Goal: Task Accomplishment & Management: Use online tool/utility

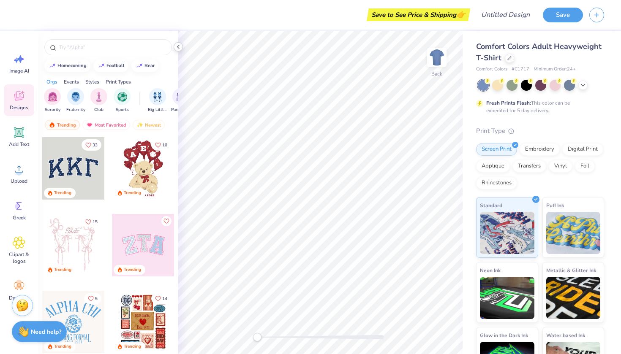
click at [179, 47] on icon at bounding box center [178, 46] width 7 height 7
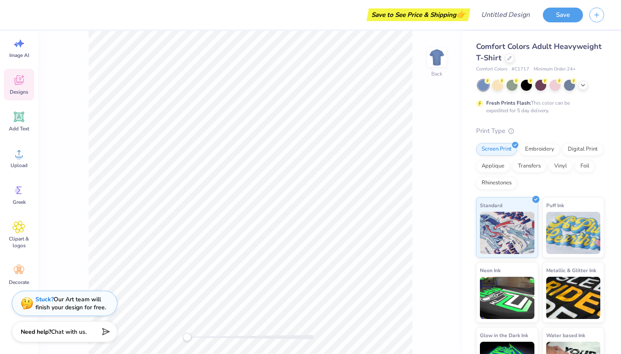
scroll to position [16, 0]
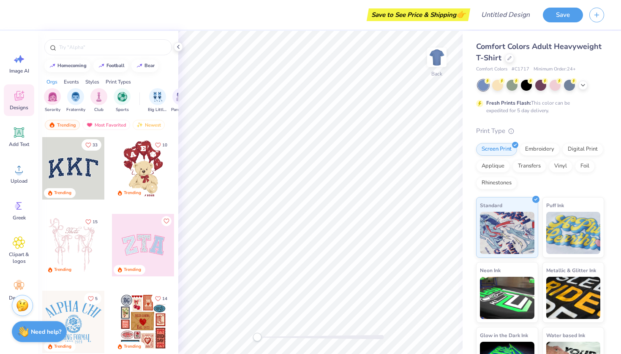
click at [540, 44] on span "Comfort Colors Adult Heavyweight T-Shirt" at bounding box center [538, 52] width 125 height 22
click at [495, 14] on input "Design Title" at bounding box center [515, 14] width 41 height 17
click at [583, 84] on icon at bounding box center [582, 84] width 7 height 7
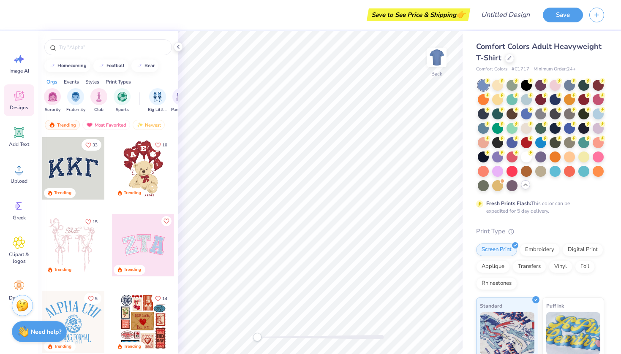
click at [553, 51] on span "Comfort Colors Adult Heavyweight T-Shirt" at bounding box center [538, 52] width 125 height 22
click at [509, 60] on div at bounding box center [509, 57] width 9 height 9
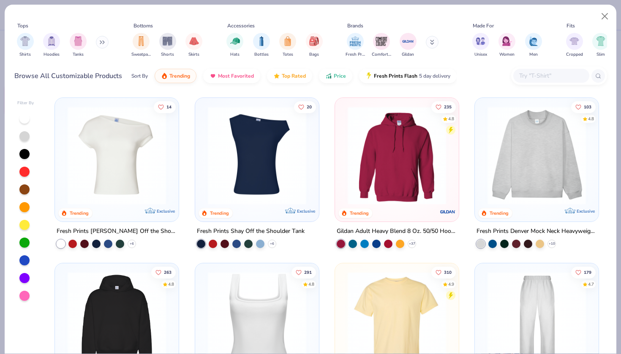
click at [249, 183] on img at bounding box center [257, 155] width 107 height 98
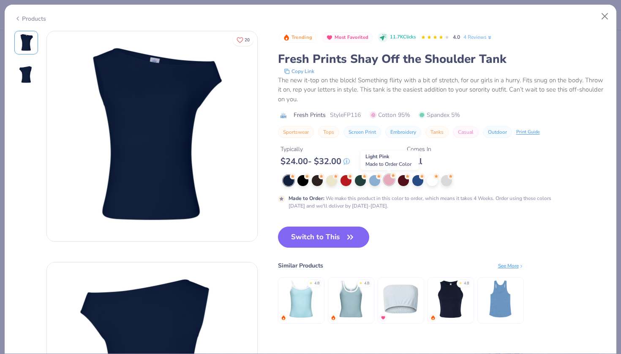
click at [390, 182] on div at bounding box center [388, 179] width 11 height 11
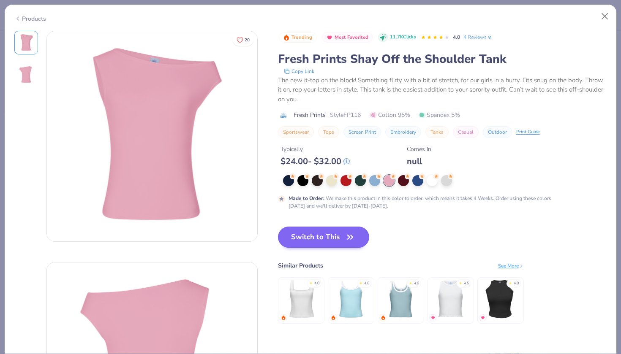
click at [303, 235] on button "Switch to This" at bounding box center [324, 237] width 92 height 21
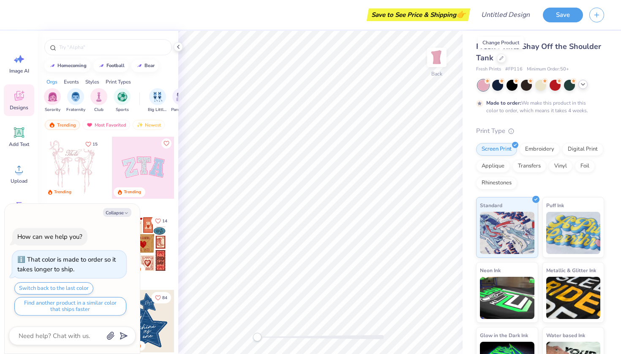
scroll to position [76, 0]
click at [70, 48] on input "text" at bounding box center [112, 47] width 108 height 8
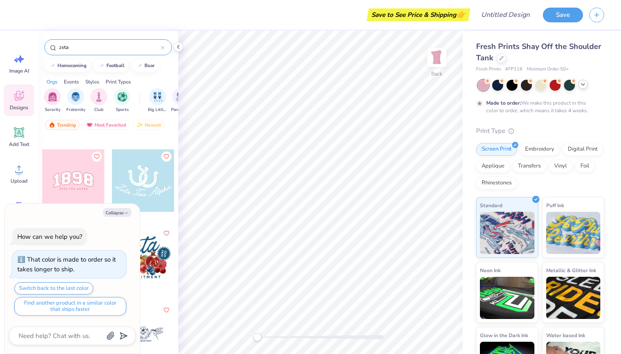
scroll to position [219, 0]
type input "zeta"
click at [75, 176] on div at bounding box center [73, 180] width 62 height 62
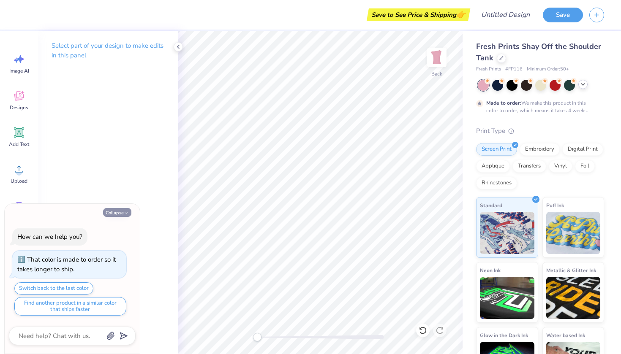
click at [116, 213] on button "Collapse" at bounding box center [117, 212] width 28 height 9
type textarea "x"
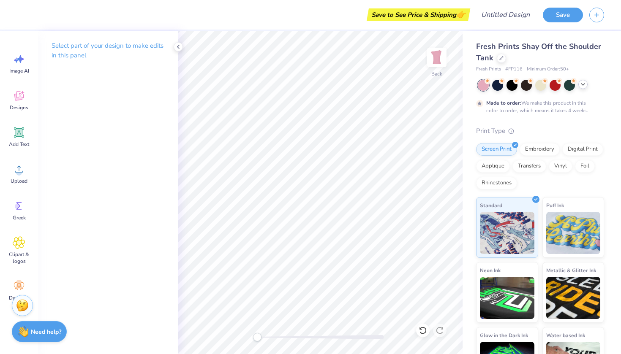
click at [81, 42] on p "Select part of your design to make edits in this panel" at bounding box center [108, 50] width 113 height 19
click at [16, 70] on span "Image AI" at bounding box center [19, 71] width 20 height 7
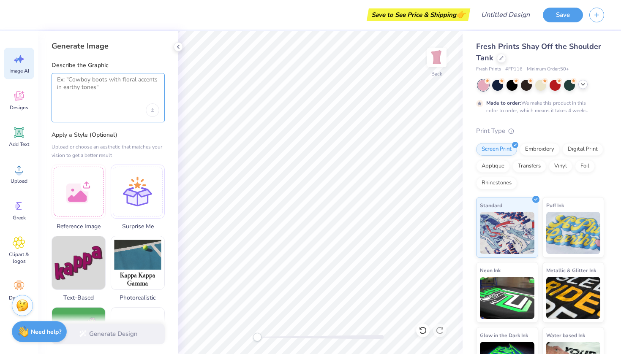
click at [92, 87] on textarea at bounding box center [108, 86] width 102 height 21
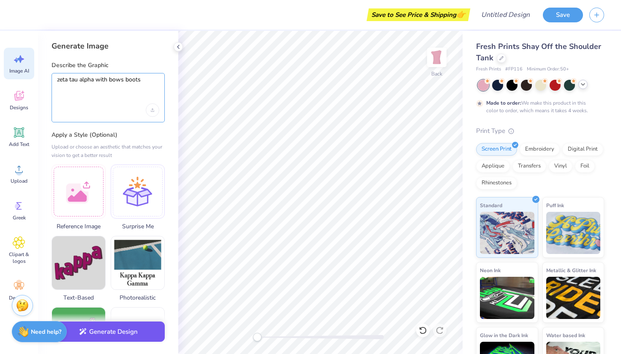
type textarea "zeta tau alpha with bows boots"
click at [109, 333] on button "Generate Design" at bounding box center [108, 332] width 113 height 21
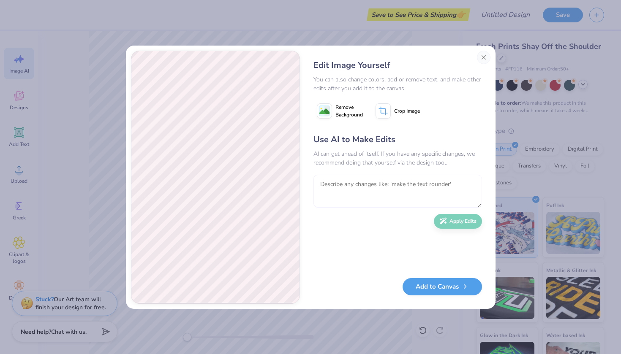
click at [337, 190] on textarea at bounding box center [397, 191] width 168 height 33
type textarea "make pink bows and white cowboy boots"
click at [441, 222] on icon "button" at bounding box center [443, 219] width 7 height 7
click at [448, 285] on button "Add to Canvas" at bounding box center [441, 284] width 79 height 17
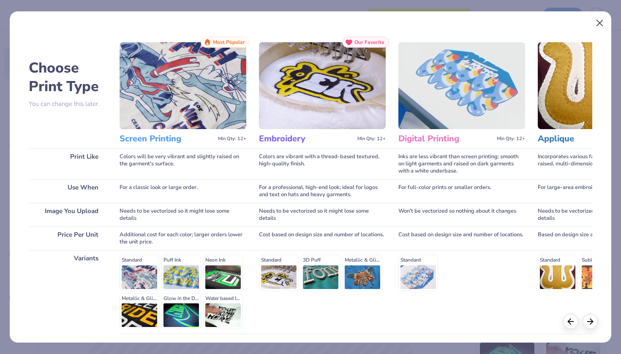
click at [600, 21] on button "Close" at bounding box center [600, 23] width 16 height 16
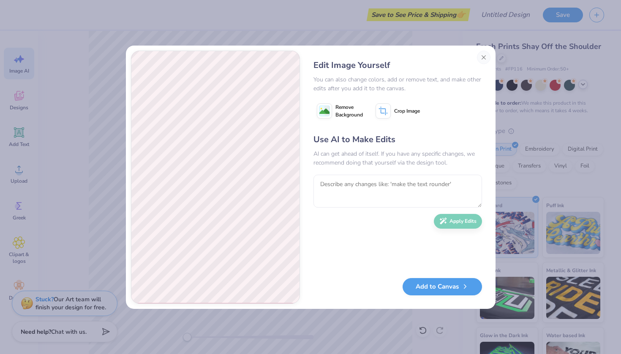
click at [324, 111] on image at bounding box center [324, 111] width 10 height 10
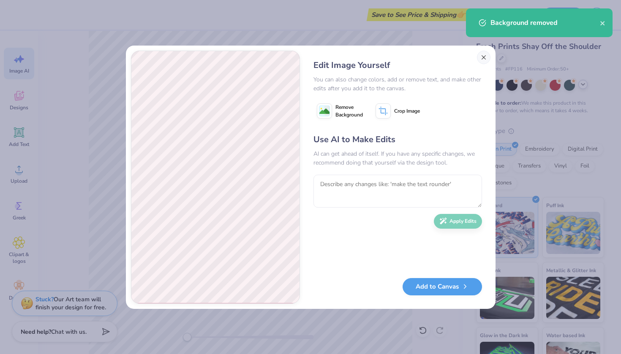
click at [485, 56] on button "Close" at bounding box center [484, 58] width 14 height 14
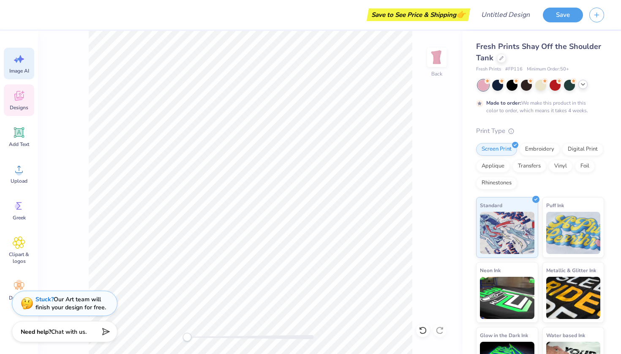
click at [17, 94] on icon at bounding box center [18, 96] width 9 height 10
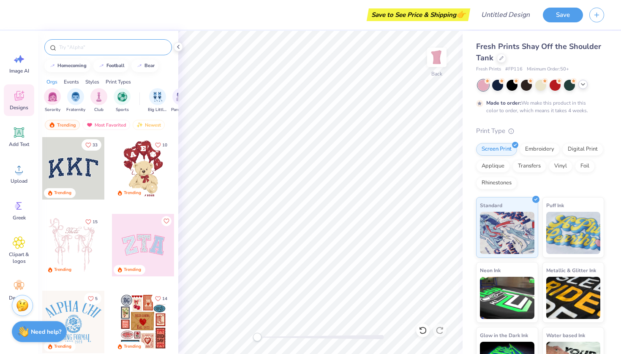
click at [90, 50] on input "text" at bounding box center [112, 47] width 108 height 8
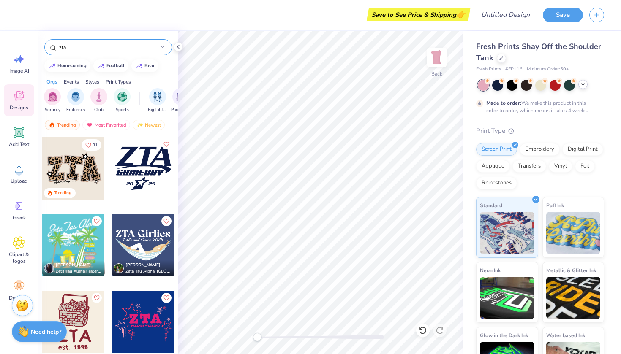
type input "zta"
click at [70, 171] on div at bounding box center [73, 168] width 62 height 62
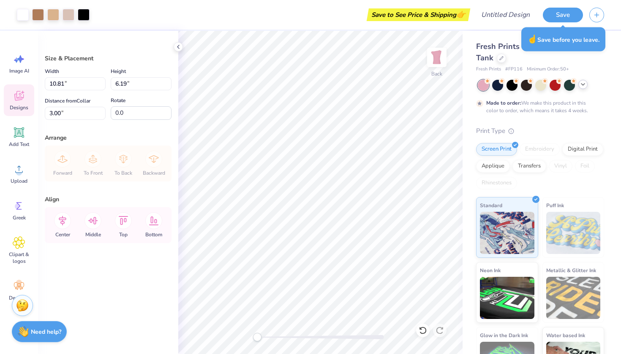
click at [22, 101] on icon at bounding box center [19, 96] width 13 height 13
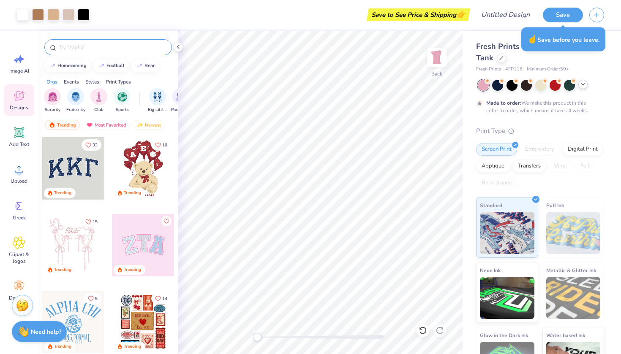
click at [92, 46] on input "text" at bounding box center [112, 47] width 108 height 8
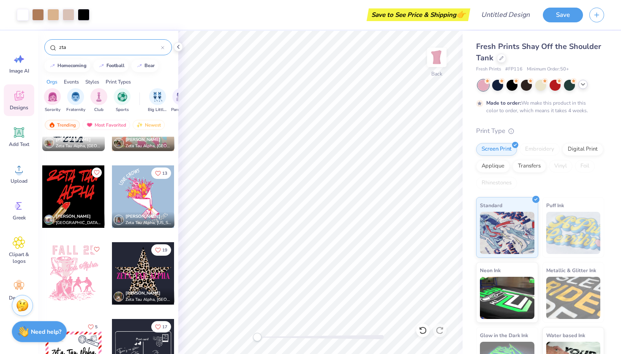
scroll to position [2202, 0]
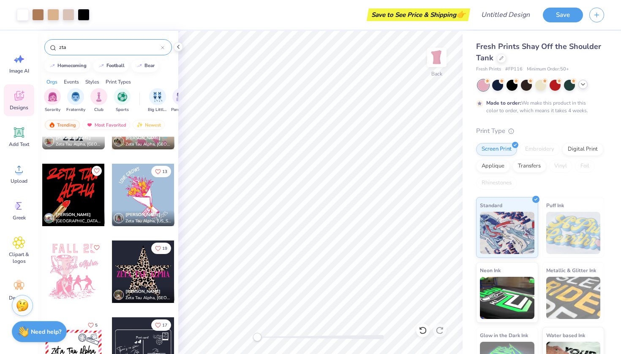
type input "zta"
click at [125, 271] on div at bounding box center [143, 272] width 62 height 62
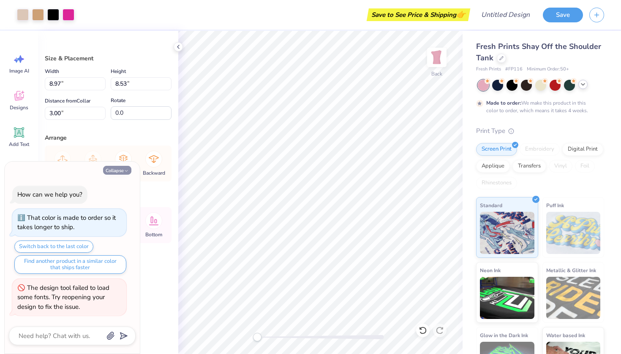
click at [121, 168] on button "Collapse" at bounding box center [117, 170] width 28 height 9
type textarea "x"
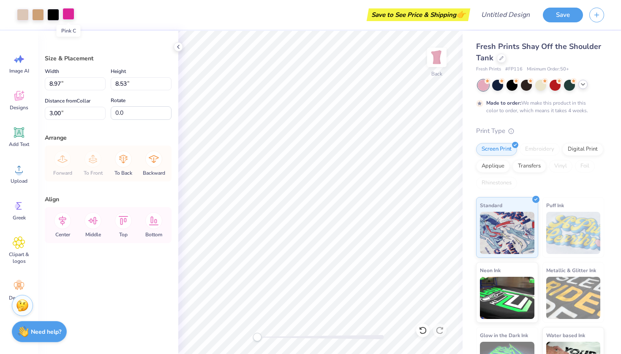
click at [69, 14] on div at bounding box center [68, 14] width 12 height 12
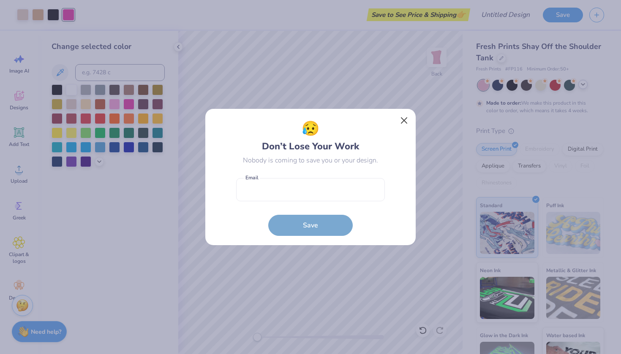
click at [399, 122] on button "Close" at bounding box center [404, 121] width 16 height 16
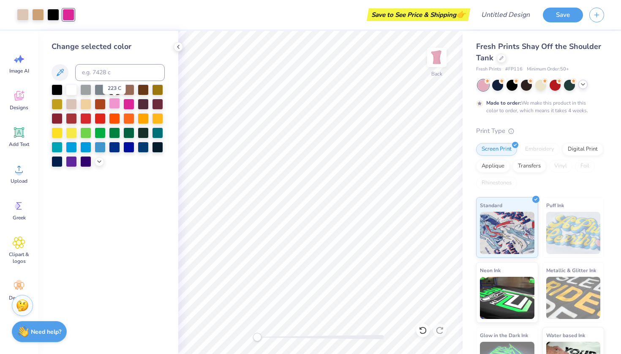
click at [114, 107] on div at bounding box center [114, 103] width 11 height 11
click at [38, 14] on div at bounding box center [38, 14] width 12 height 12
click at [129, 103] on div at bounding box center [128, 103] width 11 height 11
click at [19, 16] on div at bounding box center [23, 14] width 12 height 12
click at [116, 106] on div at bounding box center [114, 103] width 11 height 11
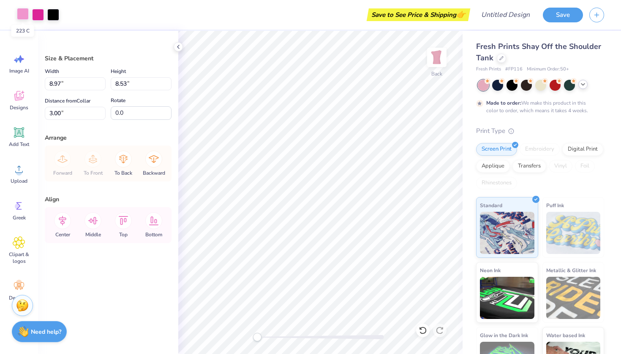
click at [22, 18] on div at bounding box center [23, 14] width 12 height 12
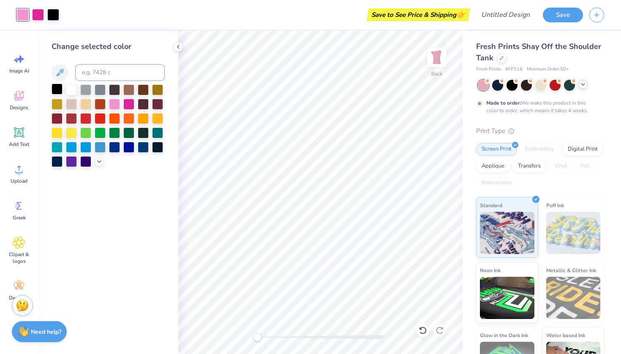
click at [54, 88] on div at bounding box center [57, 89] width 11 height 11
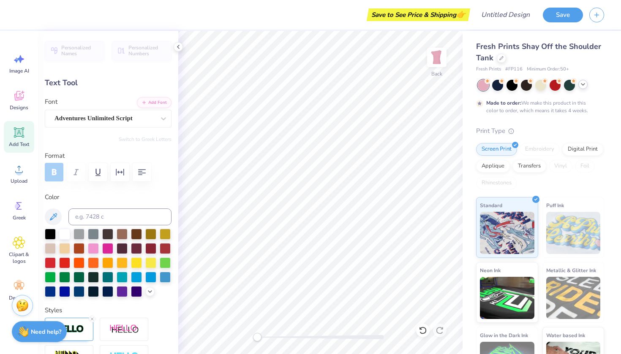
type input "0.0"
click at [24, 15] on div at bounding box center [23, 14] width 12 height 12
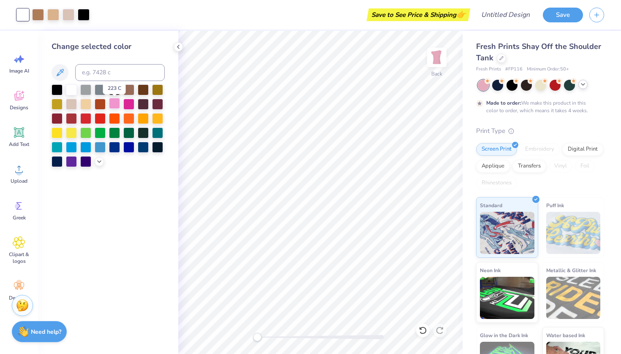
click at [116, 107] on div at bounding box center [114, 103] width 11 height 11
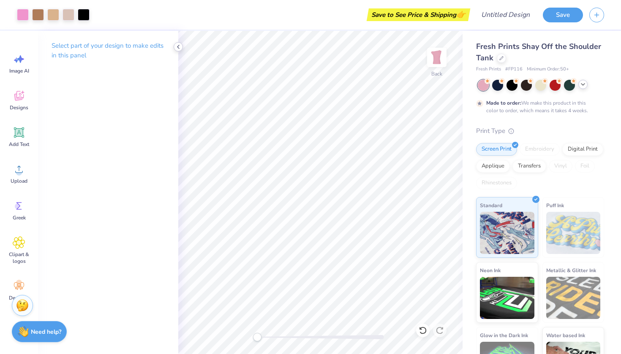
click at [175, 47] on icon at bounding box center [178, 46] width 7 height 7
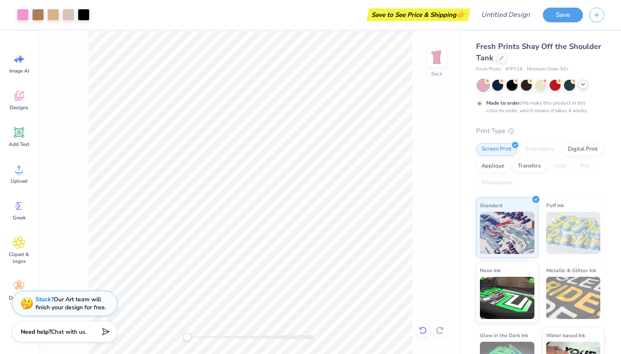
click at [424, 331] on icon at bounding box center [422, 330] width 8 height 8
click at [421, 329] on icon at bounding box center [422, 331] width 7 height 8
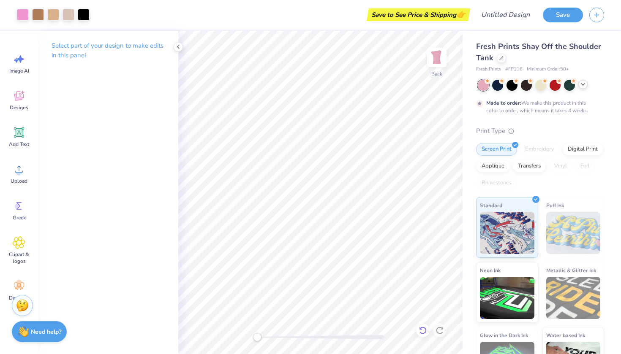
click at [421, 329] on icon at bounding box center [421, 329] width 2 height 2
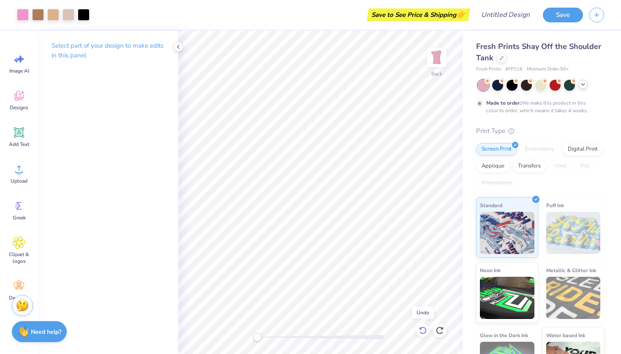
click at [421, 329] on icon at bounding box center [421, 329] width 2 height 2
click at [440, 330] on icon at bounding box center [439, 330] width 8 height 8
click at [559, 16] on button "Save" at bounding box center [563, 13] width 40 height 15
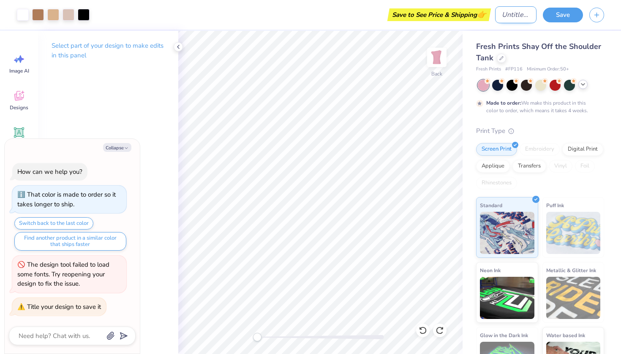
type textarea "x"
click at [500, 20] on input "Design Title" at bounding box center [515, 14] width 41 height 17
type input "z"
type textarea "x"
type input "zt"
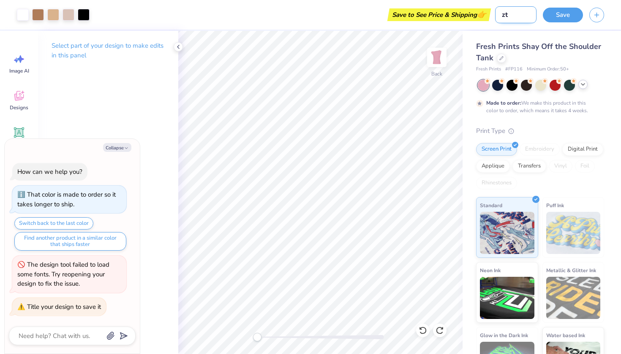
type textarea "x"
type input "zta"
type textarea "x"
type input "zta"
click at [569, 8] on button "Save" at bounding box center [563, 13] width 40 height 15
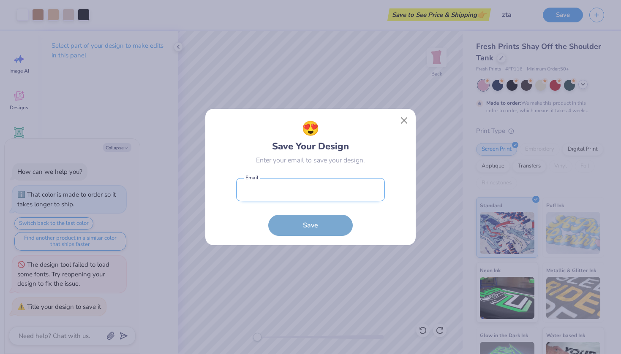
click at [299, 199] on input "email" at bounding box center [310, 189] width 149 height 23
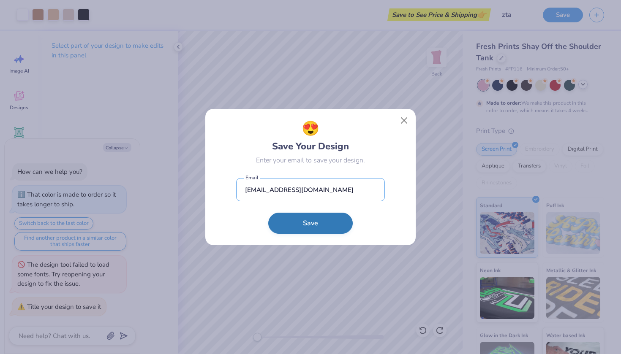
type input "alexissebar3@gmail.com"
click at [298, 225] on button "Save" at bounding box center [310, 223] width 84 height 21
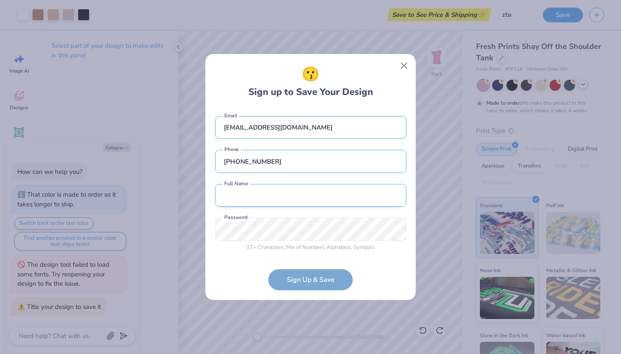
type input "(732) 789-4669"
click at [305, 222] on div "alexissebar3@gmail.com Email (732) 789-4669 Phone alexis sebar Both first and l…" at bounding box center [310, 182] width 191 height 149
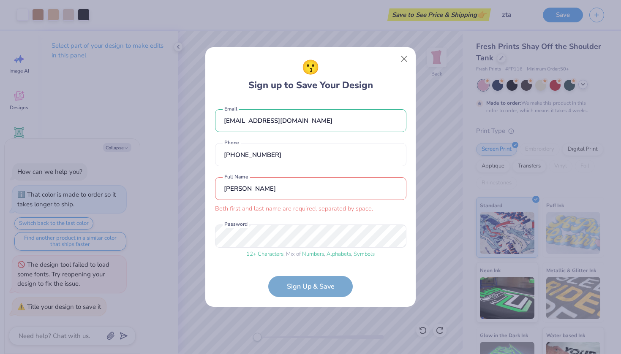
click at [291, 287] on form "alexissebar3@gmail.com Email (732) 789-4669 Phone alexis sebar Both first and l…" at bounding box center [310, 199] width 191 height 196
click at [240, 192] on input "alexis sebar" at bounding box center [310, 188] width 191 height 23
click at [244, 191] on input "alexis sebar" at bounding box center [310, 188] width 191 height 23
click at [242, 191] on input "alexis s ebar" at bounding box center [310, 188] width 191 height 23
click at [250, 190] on input "alexis s ebar" at bounding box center [310, 188] width 191 height 23
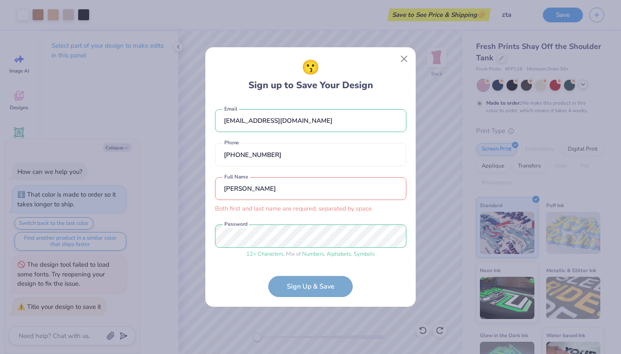
drag, startPoint x: 243, startPoint y: 191, endPoint x: 265, endPoint y: 190, distance: 22.4
click at [265, 190] on input "alexis s bar" at bounding box center [310, 188] width 191 height 23
click at [291, 288] on form "alexissebar3@gmail.com Email (732) 789-4669 Phone alexis sebar Both first and l…" at bounding box center [310, 199] width 191 height 196
click at [299, 288] on form "alexissebar3@gmail.com Email (732) 789-4669 Phone alexis sebar Both first and l…" at bounding box center [310, 199] width 191 height 196
click at [247, 190] on input "alexis sebar" at bounding box center [310, 188] width 191 height 23
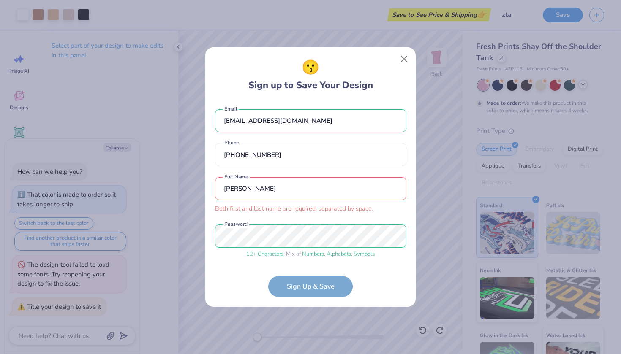
click at [245, 190] on input "alexis sebar" at bounding box center [310, 188] width 191 height 23
type input "alexis sebar"
click at [299, 284] on form "alexissebar3@gmail.com Email (732) 789-4669 Phone alexis sebar Both first and l…" at bounding box center [310, 199] width 191 height 196
click at [402, 57] on button "Close" at bounding box center [404, 59] width 16 height 16
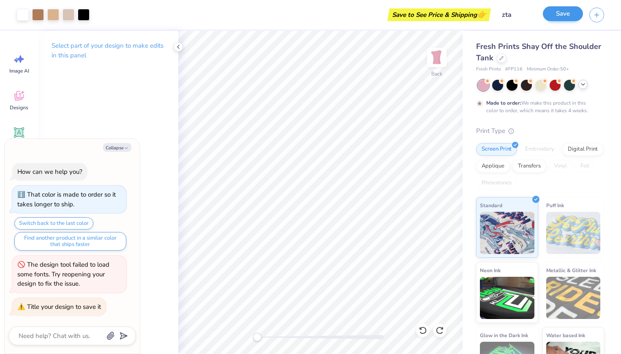
click at [561, 11] on button "Save" at bounding box center [563, 13] width 40 height 15
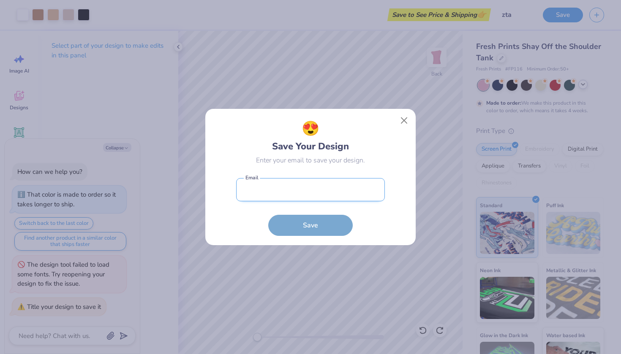
click at [296, 190] on input "email" at bounding box center [310, 189] width 149 height 23
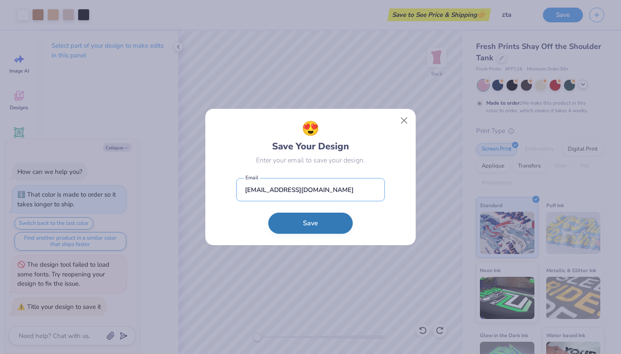
type input "alexissebar3@gmail.com"
click at [317, 227] on button "Save" at bounding box center [310, 223] width 84 height 21
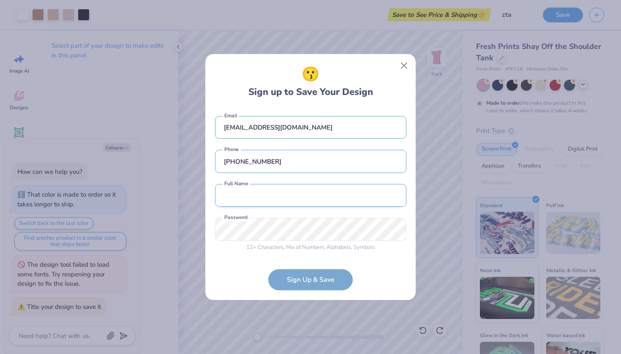
type input "(732) 789-4669"
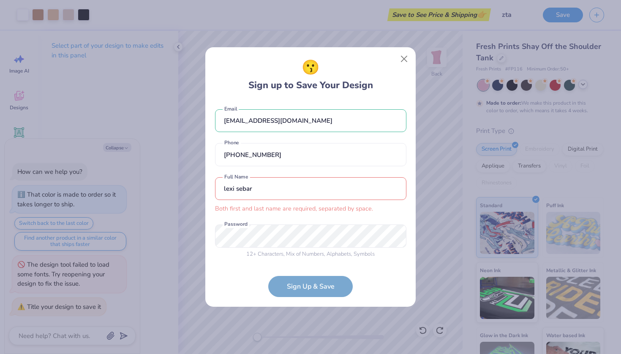
click at [236, 190] on input "lexi sebar" at bounding box center [310, 188] width 191 height 23
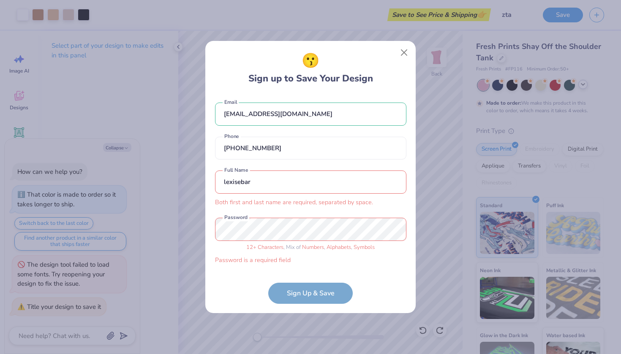
type input "lexisebar"
drag, startPoint x: 227, startPoint y: 180, endPoint x: 272, endPoint y: 180, distance: 44.3
click at [272, 180] on input "lexisebar" at bounding box center [310, 182] width 191 height 23
drag, startPoint x: 272, startPoint y: 180, endPoint x: 214, endPoint y: 182, distance: 57.5
click at [214, 182] on div "😗 Sign up to Save Your Design alexissebar3@gmail.com Email (732) 789-4669 Phone…" at bounding box center [310, 177] width 210 height 273
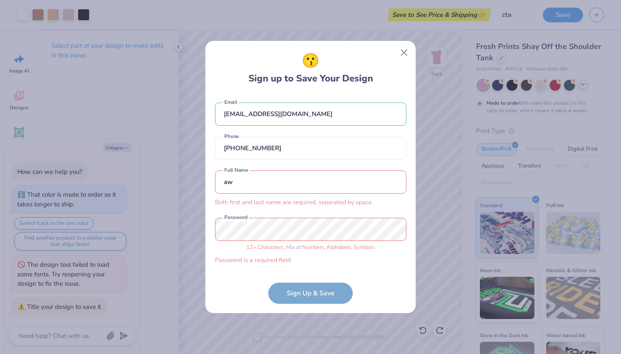
type input "a"
click at [401, 54] on button "Close" at bounding box center [404, 52] width 16 height 16
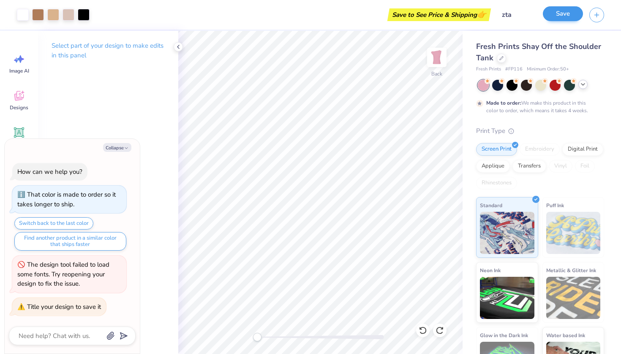
click at [565, 16] on button "Save" at bounding box center [563, 13] width 40 height 15
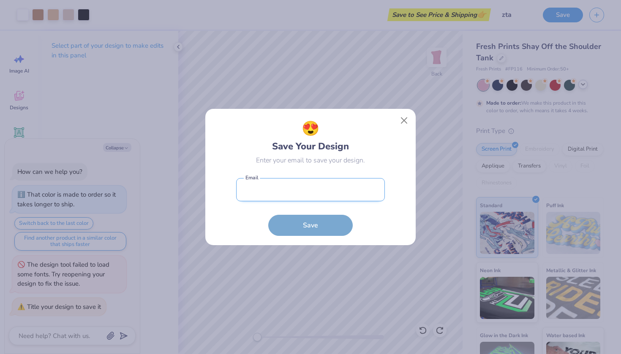
click at [312, 192] on input "email" at bounding box center [310, 189] width 149 height 23
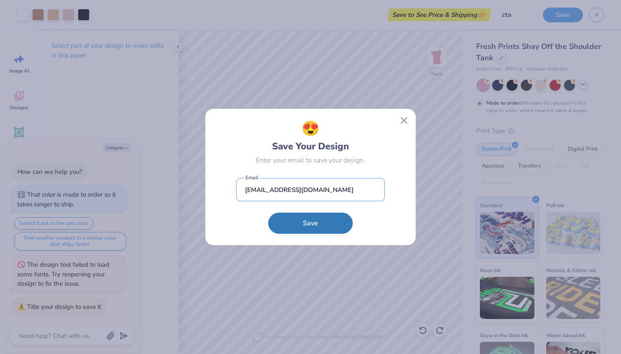
type input "alexissebar3@gmail.com"
click at [312, 225] on button "Save" at bounding box center [310, 223] width 84 height 21
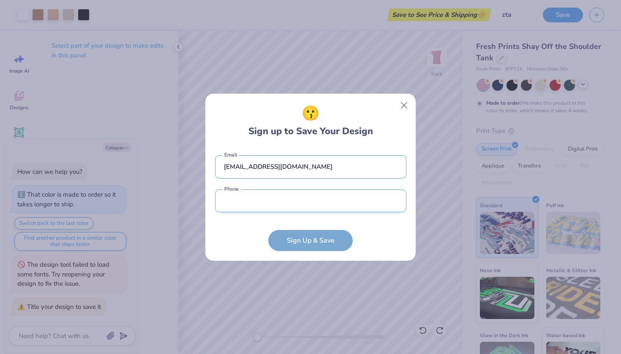
type input "7"
type textarea "x"
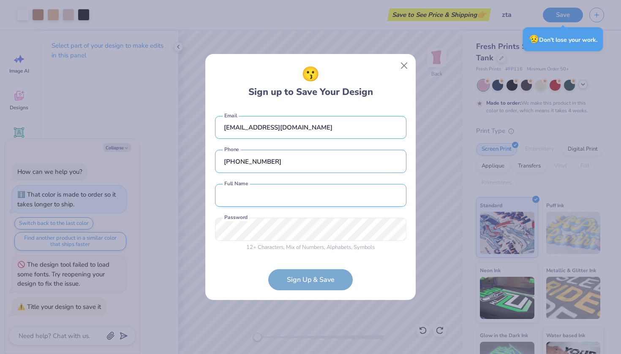
type input "(732) 789-4669"
type input "Alexis Sebar"
type textarea "x"
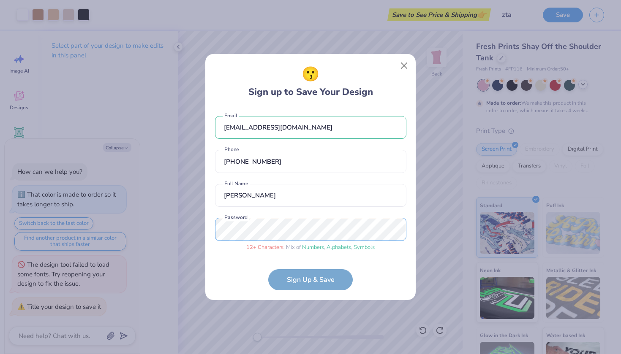
scroll to position [3, 0]
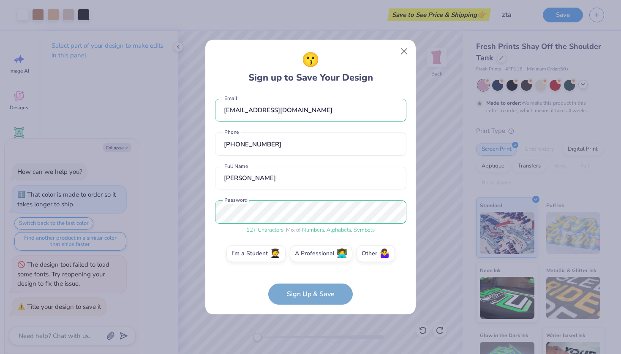
click at [323, 293] on form "alexissebar3@gmail.com Email (732) 789-4669 Phone Alexis Sebar Full Name 12 + C…" at bounding box center [310, 199] width 191 height 212
click at [257, 252] on label "I'm a Student 🧑‍🎓" at bounding box center [255, 252] width 59 height 17
click at [308, 256] on input "I'm a Student 🧑‍🎓" at bounding box center [310, 258] width 5 height 5
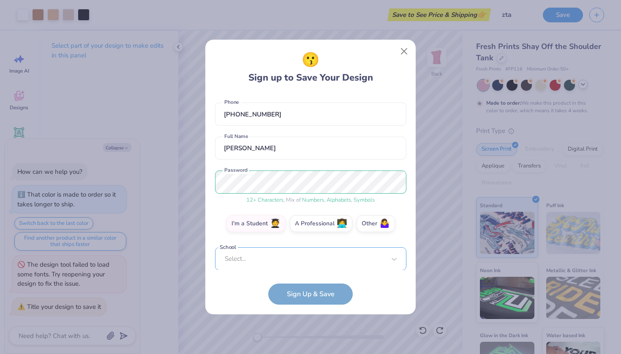
click at [264, 253] on div "Select..." at bounding box center [310, 258] width 191 height 23
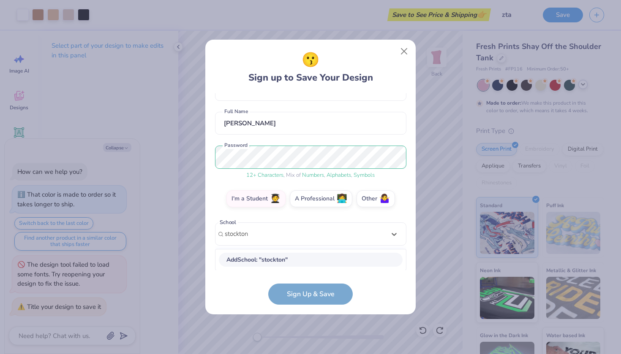
scroll to position [164, 0]
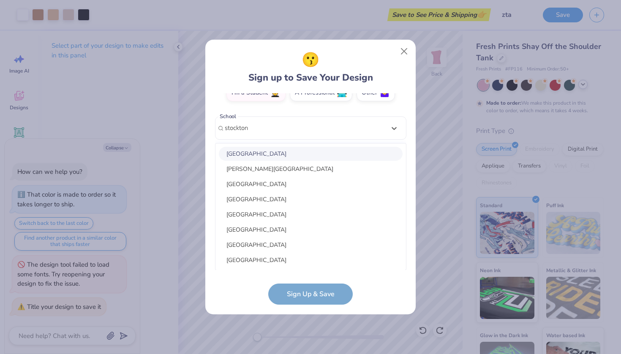
click at [230, 152] on div "Stockton University" at bounding box center [311, 154] width 184 height 14
type input "stockton"
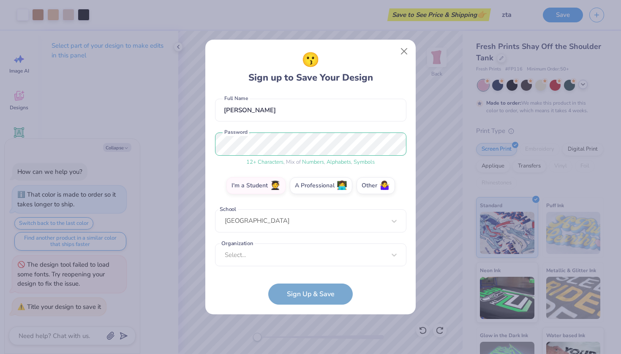
scroll to position [71, 0]
click at [268, 256] on div "Select..." at bounding box center [310, 254] width 191 height 23
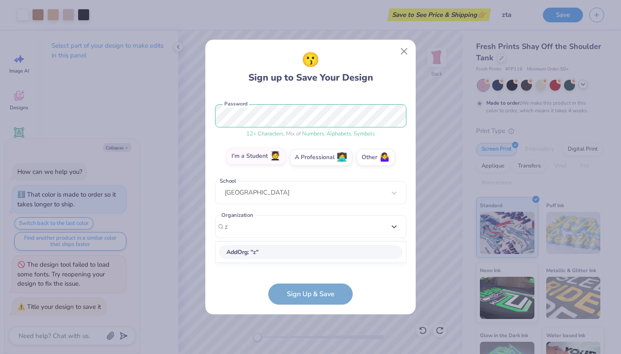
scroll to position [0, 0]
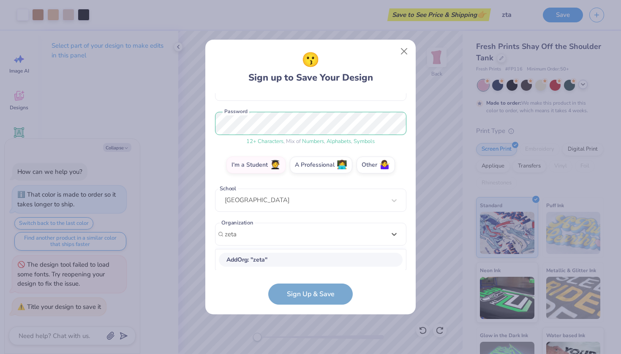
type input "zeta"
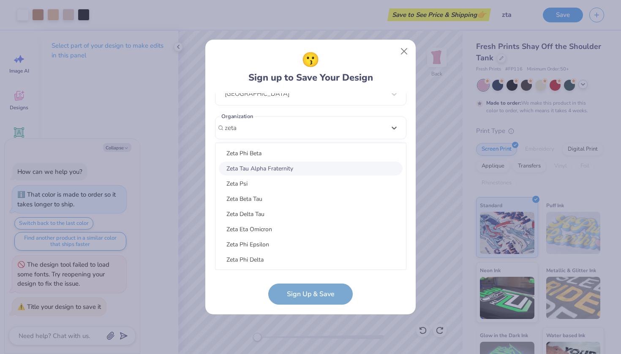
click at [236, 170] on div "Zeta Tau Alpha Fraternity" at bounding box center [311, 169] width 184 height 14
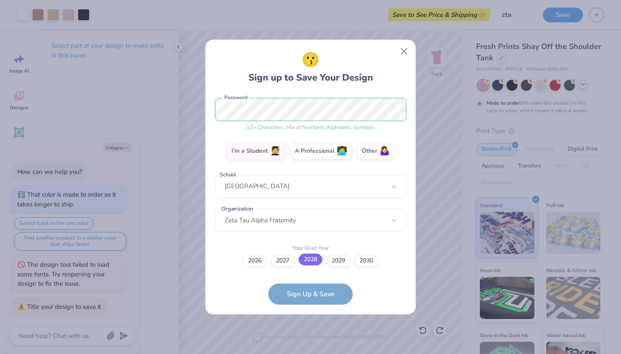
click at [311, 265] on div "2026 2027 2028 2029 2030" at bounding box center [310, 261] width 191 height 12
click at [307, 257] on label "2028" at bounding box center [311, 260] width 24 height 12
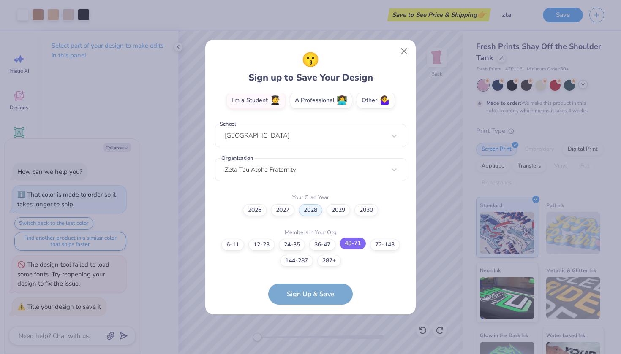
click at [350, 244] on label "48-71" at bounding box center [353, 244] width 26 height 12
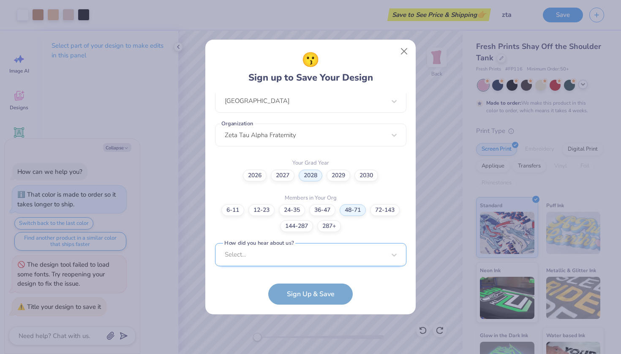
click at [297, 257] on div "Select..." at bounding box center [310, 254] width 191 height 23
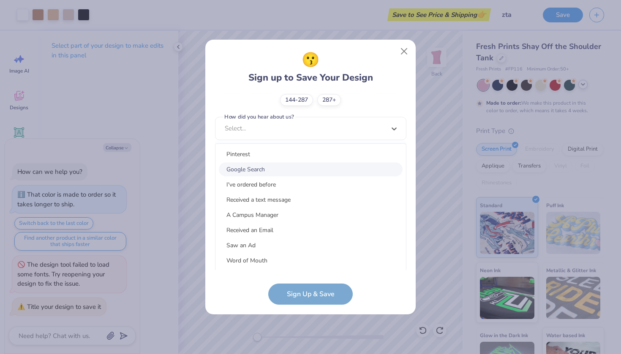
click at [238, 166] on div "Google Search" at bounding box center [311, 170] width 184 height 14
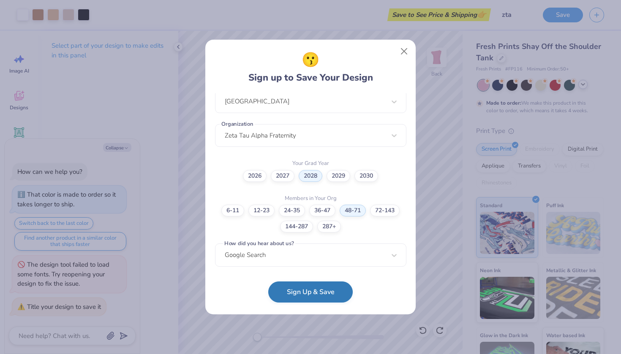
click at [312, 295] on button "Sign Up & Save" at bounding box center [310, 292] width 84 height 21
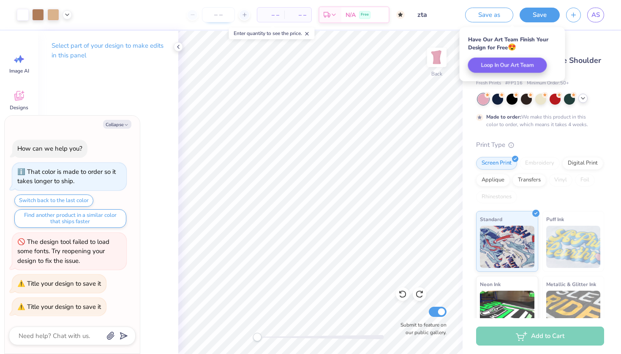
type textarea "x"
click at [227, 14] on input "number" at bounding box center [218, 14] width 33 height 15
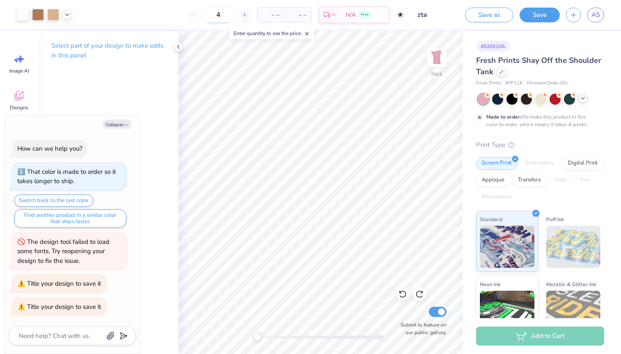
type input "45"
type textarea "x"
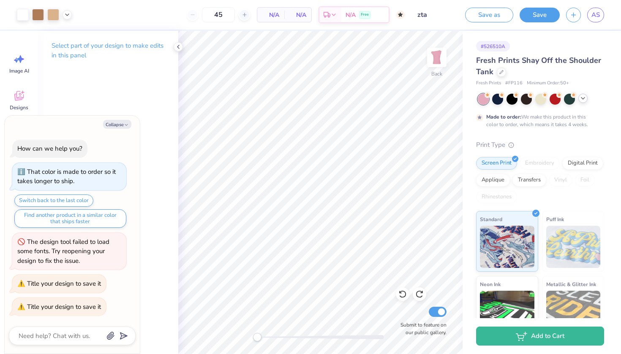
type input "50"
click at [274, 14] on span "N/A" at bounding box center [270, 15] width 17 height 9
click at [536, 15] on button "Save" at bounding box center [539, 13] width 40 height 15
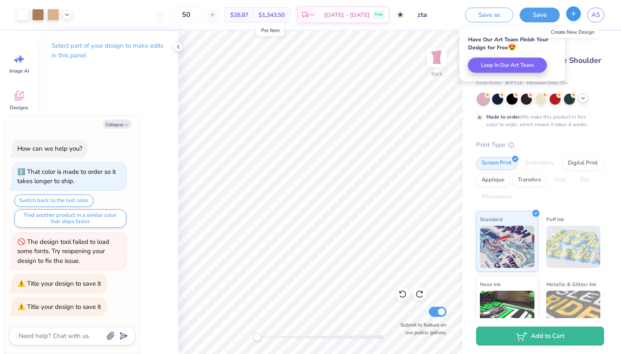
click at [574, 13] on icon "button" at bounding box center [573, 13] width 7 height 7
type textarea "x"
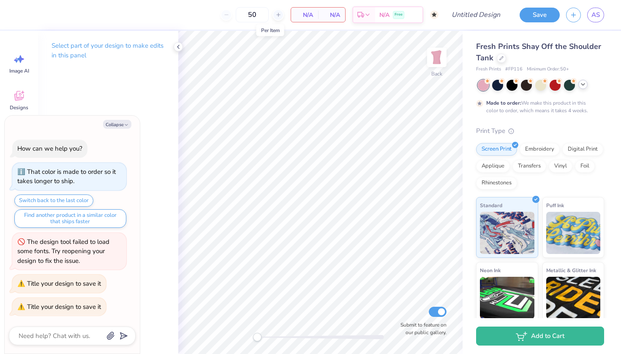
click at [583, 84] on icon at bounding box center [582, 84] width 7 height 7
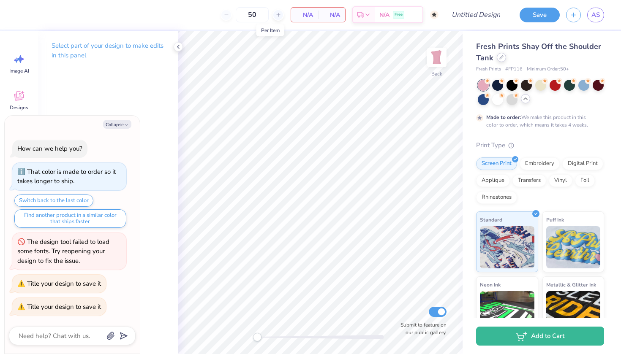
click at [499, 57] on icon at bounding box center [501, 57] width 4 height 4
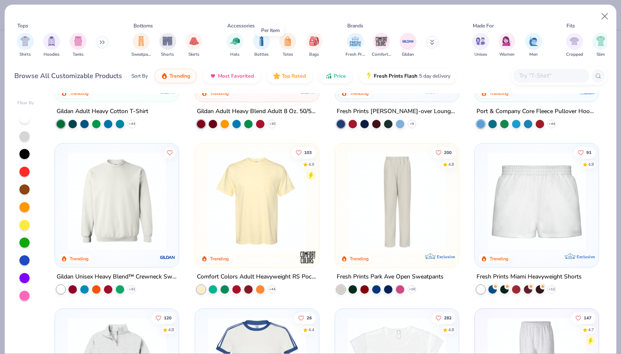
scroll to position [506, 0]
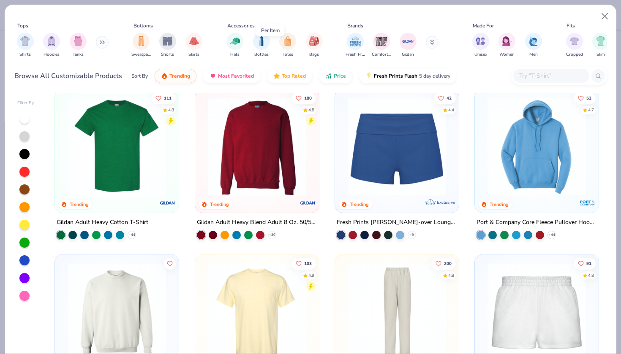
click at [387, 157] on img at bounding box center [396, 147] width 107 height 98
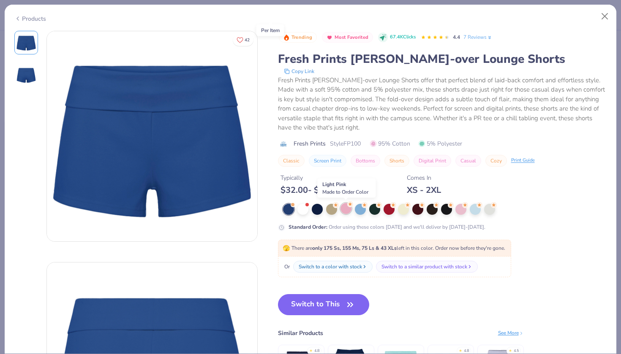
click at [345, 211] on div at bounding box center [345, 208] width 11 height 11
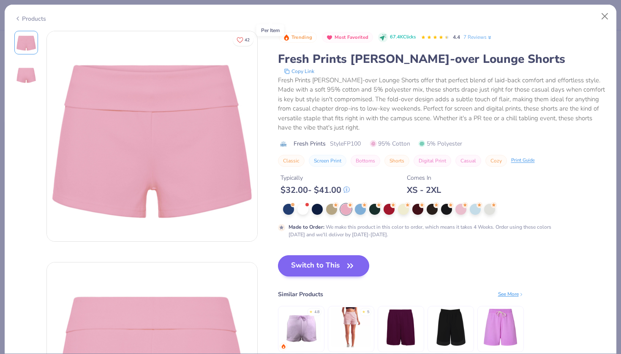
click at [337, 264] on button "Switch to This" at bounding box center [324, 265] width 92 height 21
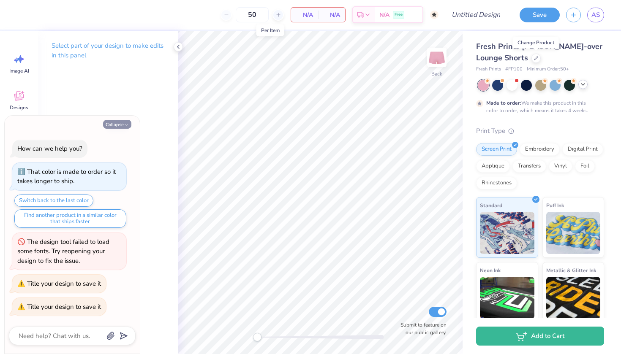
click at [125, 125] on icon "button" at bounding box center [126, 124] width 5 height 5
type textarea "x"
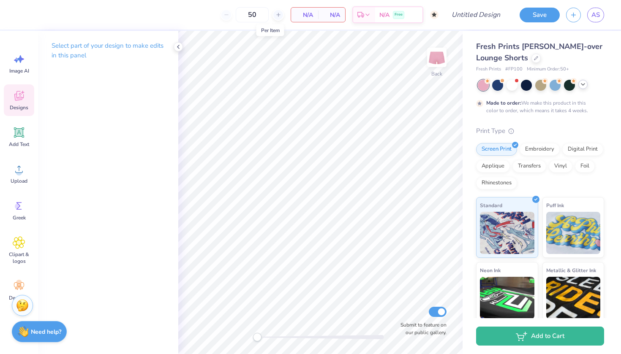
click at [22, 95] on icon at bounding box center [19, 96] width 13 height 13
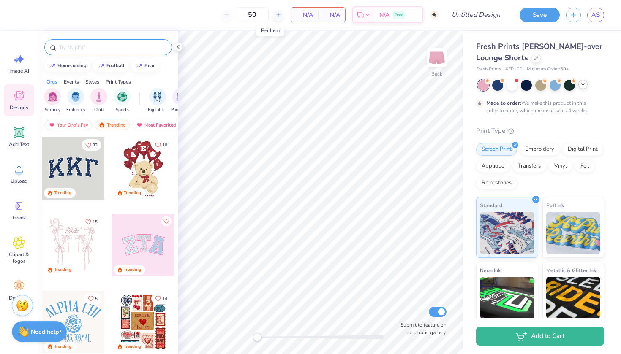
click at [73, 45] on input "text" at bounding box center [112, 47] width 108 height 8
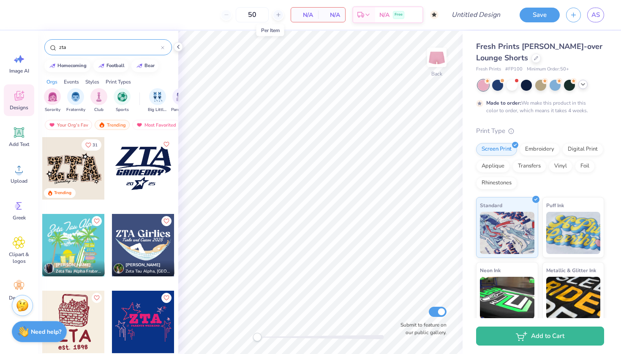
type input "zta"
click at [66, 172] on div at bounding box center [73, 168] width 62 height 62
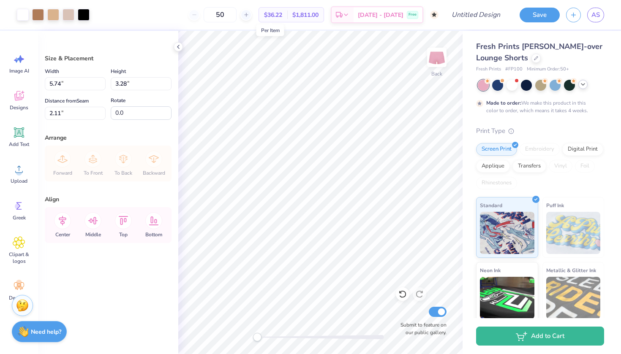
type input "0.77"
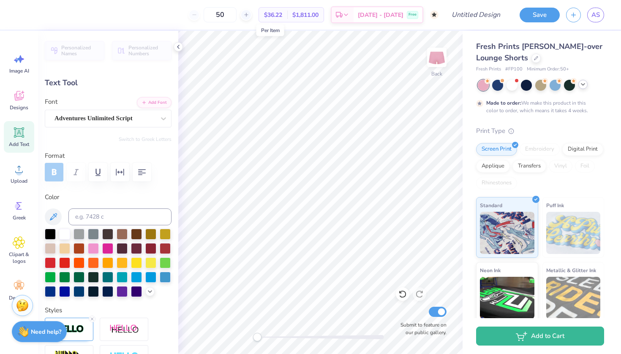
type textarea "'25"
type input "0.0"
drag, startPoint x: 237, startPoint y: 15, endPoint x: 224, endPoint y: 14, distance: 12.7
click at [224, 14] on input "50" at bounding box center [220, 14] width 33 height 15
type input "50"
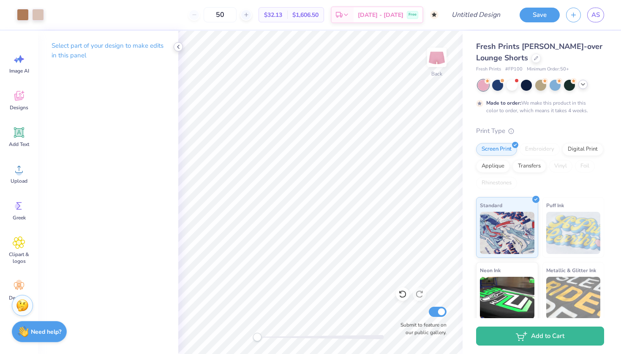
click at [178, 44] on icon at bounding box center [178, 46] width 7 height 7
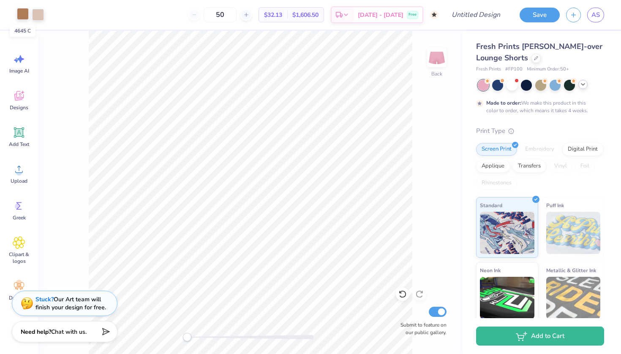
click at [28, 15] on div at bounding box center [23, 14] width 12 height 12
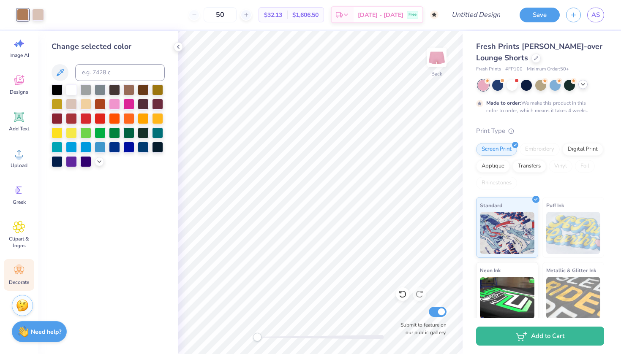
scroll to position [16, 0]
click at [16, 272] on icon at bounding box center [17, 273] width 4 height 4
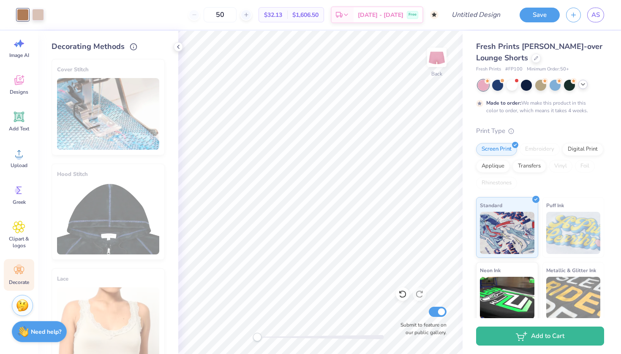
scroll to position [0, 0]
type textarea "x"
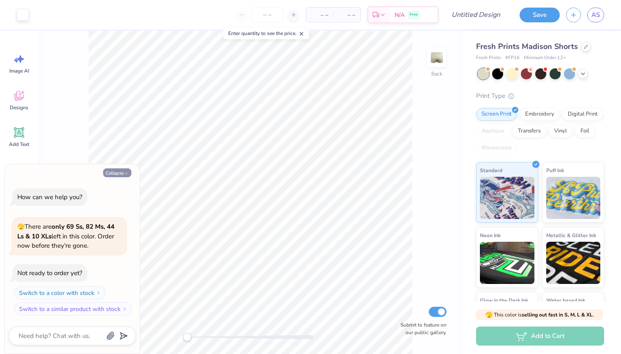
click at [126, 171] on button "Collapse" at bounding box center [117, 172] width 28 height 9
type textarea "x"
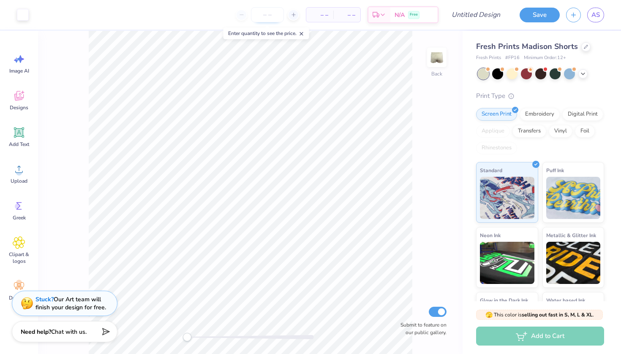
click at [265, 14] on input "number" at bounding box center [267, 14] width 33 height 15
type input "12"
